Goal: Transaction & Acquisition: Purchase product/service

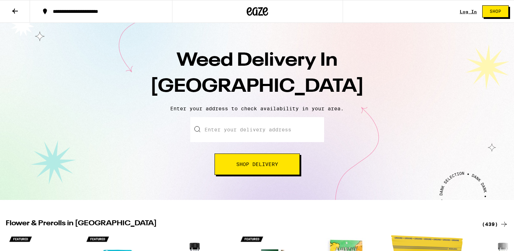
scroll to position [106, 0]
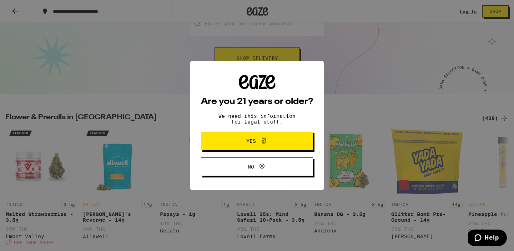
click at [128, 76] on div "Are you 21 years or older? We need this information for legal stuff. Yes No" at bounding box center [257, 125] width 514 height 251
click at [241, 146] on span "Yes" at bounding box center [257, 140] width 54 height 9
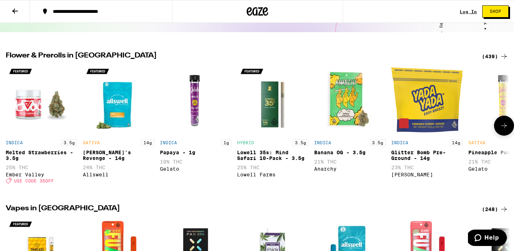
scroll to position [168, 0]
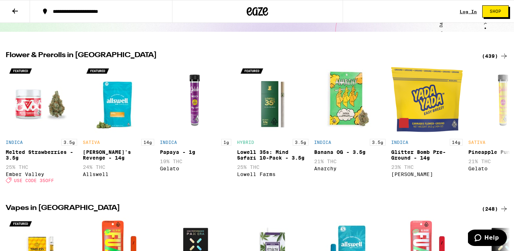
click at [16, 14] on icon at bounding box center [15, 11] width 9 height 9
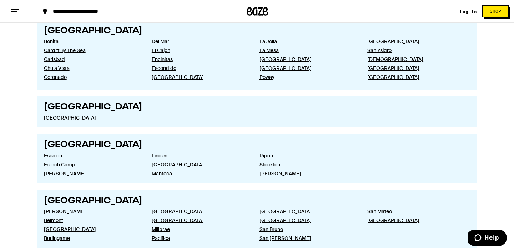
scroll to position [1026, 0]
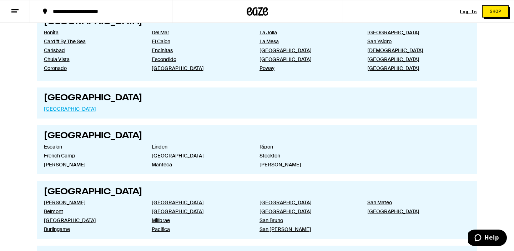
click at [64, 112] on link "[GEOGRAPHIC_DATA]" at bounding box center [92, 109] width 96 height 6
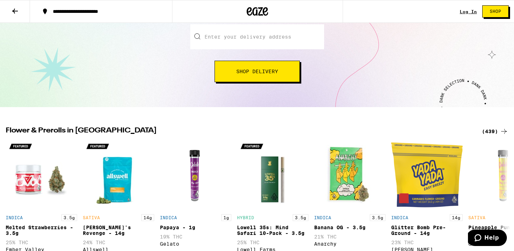
scroll to position [100, 0]
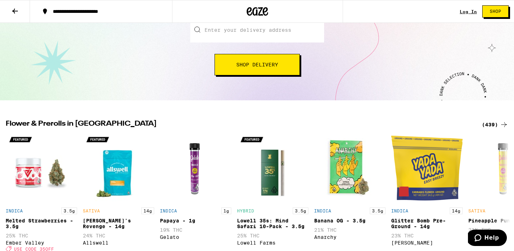
click at [241, 36] on input "Enter your delivery address" at bounding box center [257, 29] width 134 height 25
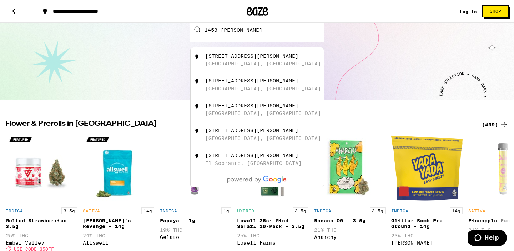
click at [254, 65] on div "[GEOGRAPHIC_DATA], [GEOGRAPHIC_DATA]" at bounding box center [263, 64] width 116 height 6
type input "[STREET_ADDRESS][PERSON_NAME]"
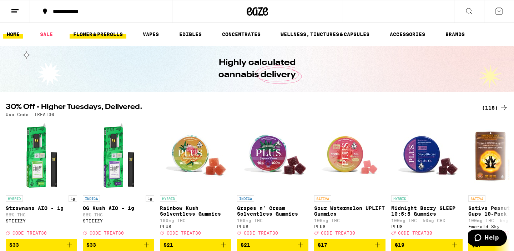
click at [103, 39] on link "FLOWER & PREROLLS" at bounding box center [98, 34] width 57 height 9
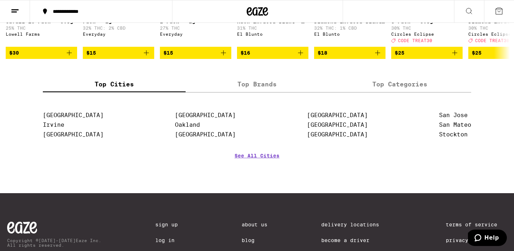
scroll to position [677, 0]
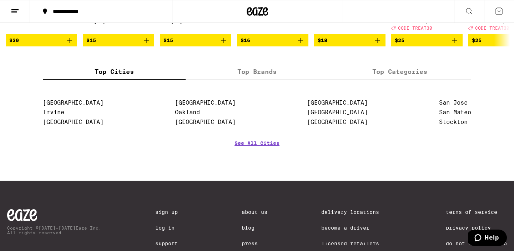
click at [245, 80] on div "Top Cities Top Brands Top Categories" at bounding box center [257, 72] width 428 height 16
click at [245, 80] on label "Top Brands" at bounding box center [256, 71] width 143 height 15
click at [0, 0] on input "Top Brands" at bounding box center [0, 0] width 0 height 0
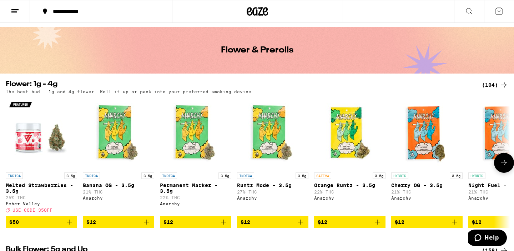
scroll to position [0, 0]
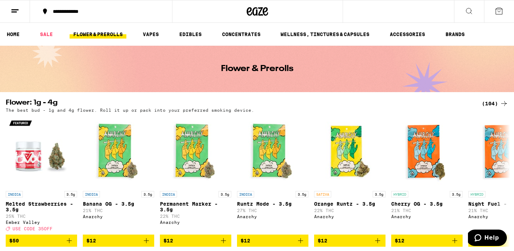
click at [491, 107] on div "(104)" at bounding box center [495, 103] width 26 height 9
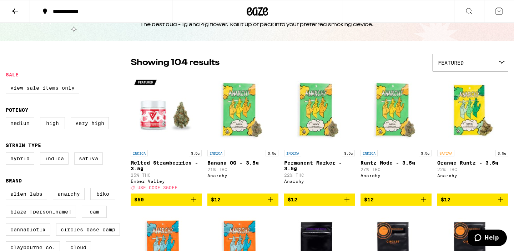
scroll to position [29, 0]
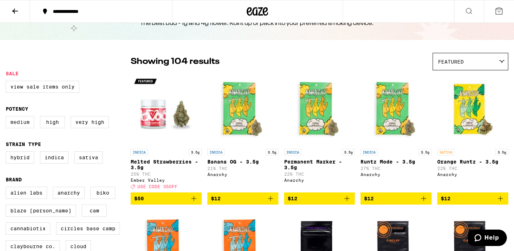
click at [27, 121] on label "Medium" at bounding box center [20, 122] width 29 height 12
click at [7, 117] on input "Medium" at bounding box center [7, 117] width 0 height 0
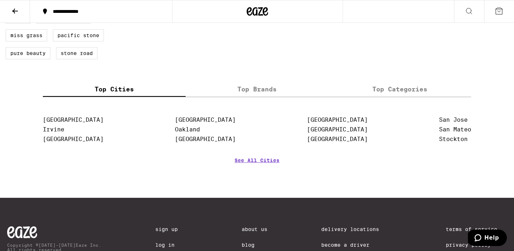
scroll to position [419, 0]
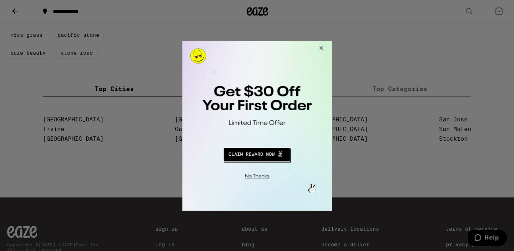
checkbox input "false"
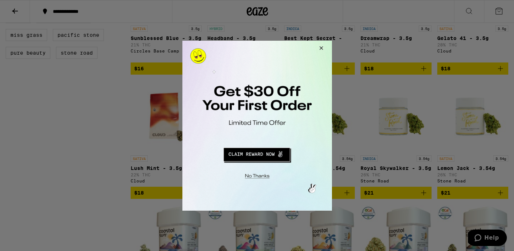
scroll to position [29, 0]
